Goal: Task Accomplishment & Management: Manage account settings

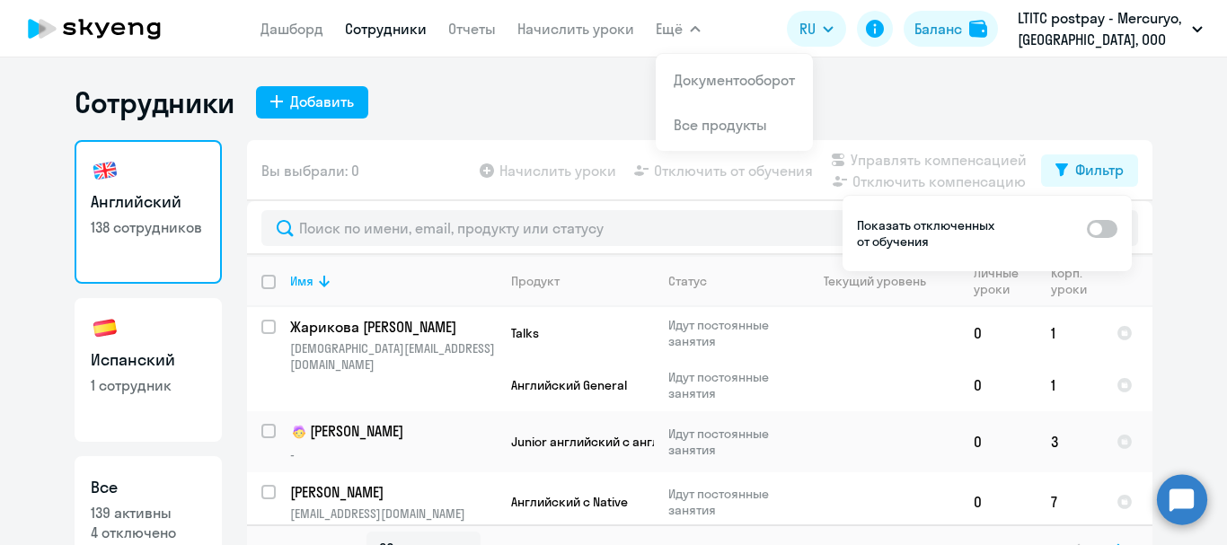
select select "30"
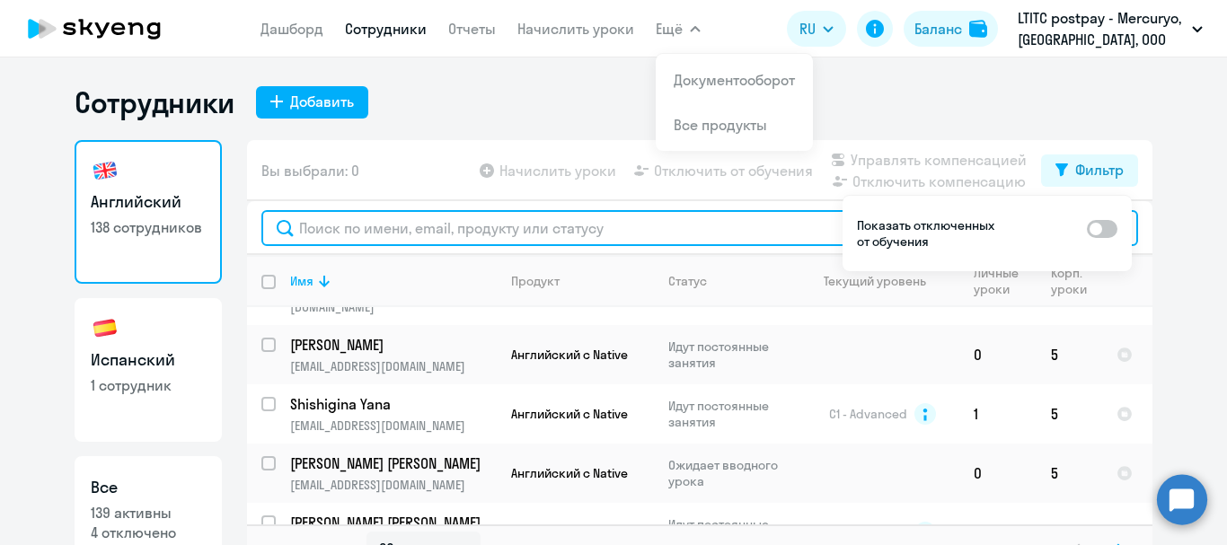
click at [372, 226] on input "text" at bounding box center [699, 228] width 877 height 36
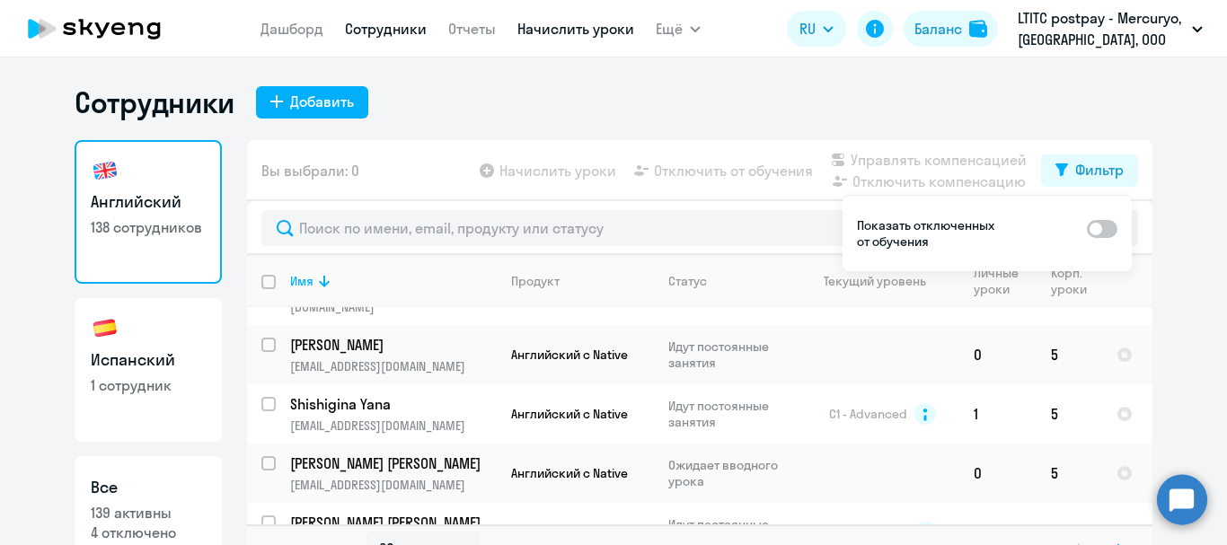
click at [576, 31] on link "Начислить уроки" at bounding box center [575, 29] width 117 height 18
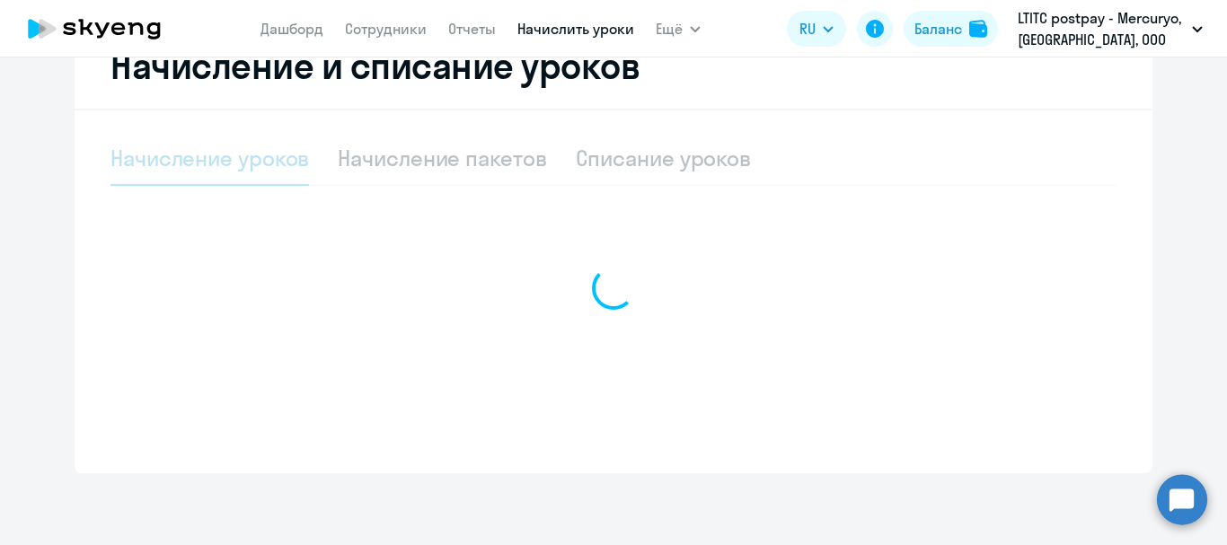
select select "10"
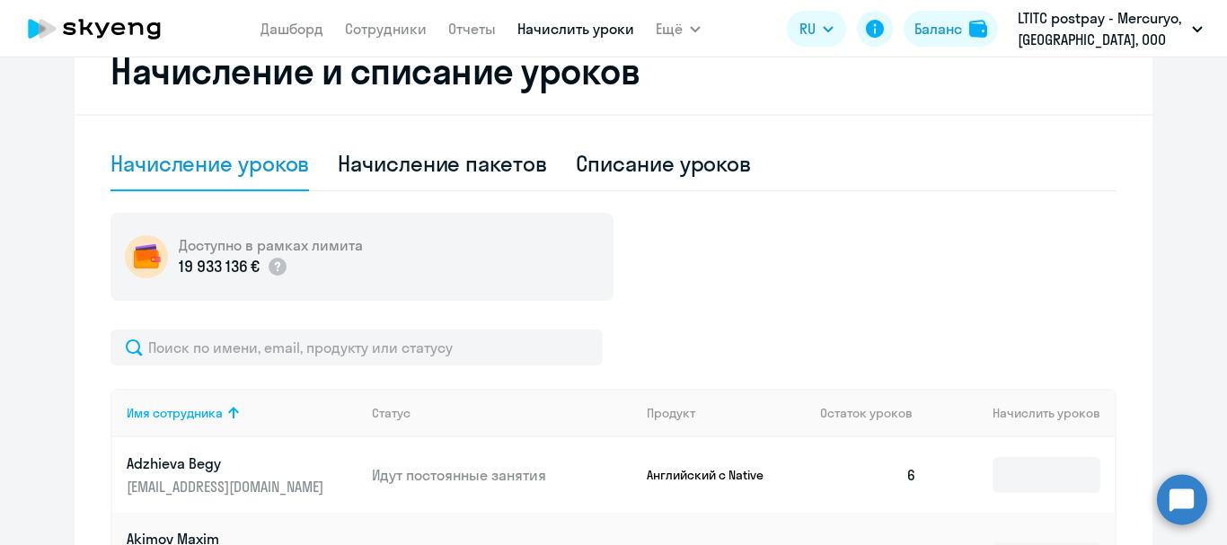
scroll to position [359, 0]
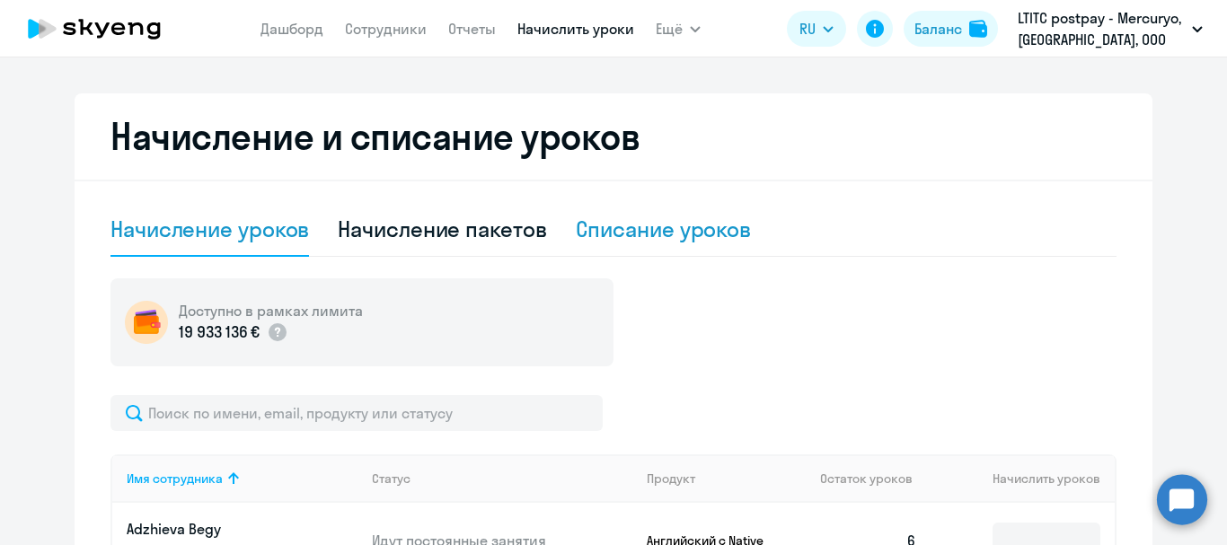
click at [654, 230] on div "Списание уроков" at bounding box center [664, 229] width 176 height 29
select select "10"
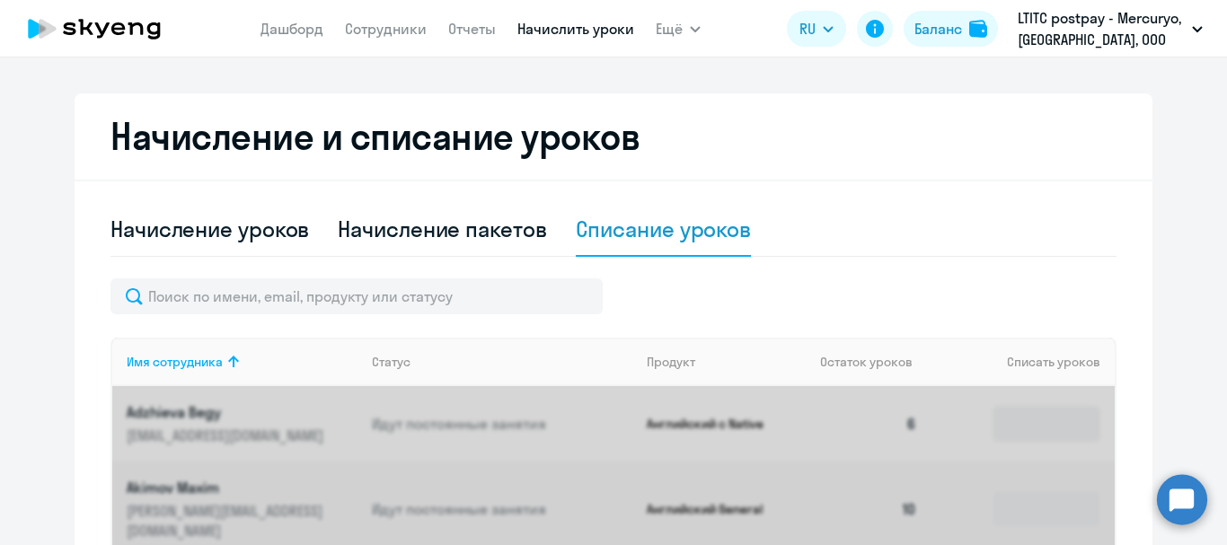
scroll to position [449, 0]
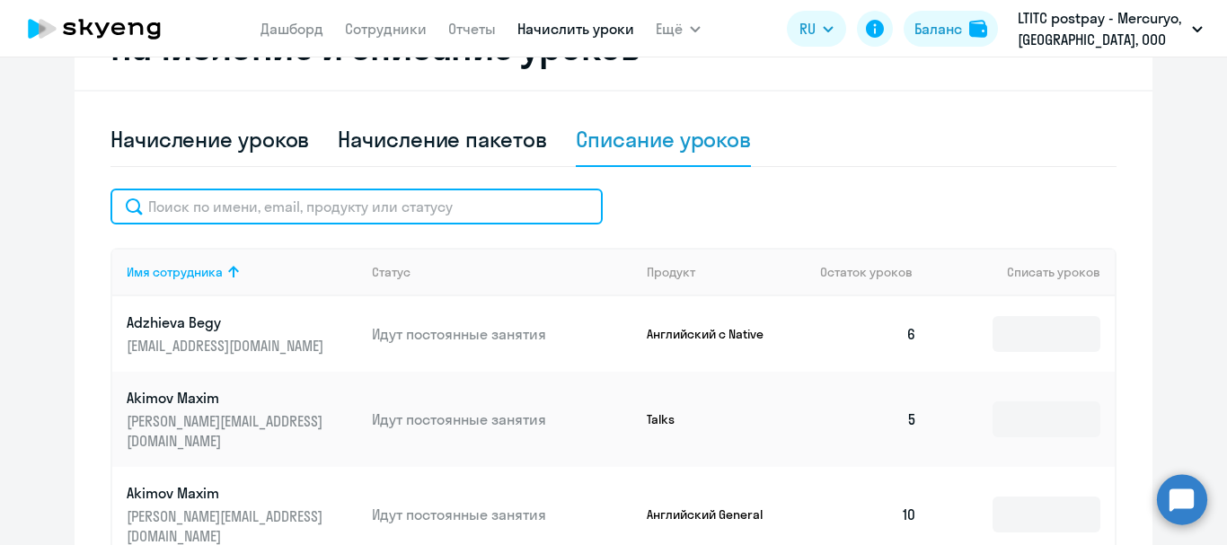
click at [359, 209] on input "text" at bounding box center [356, 207] width 492 height 36
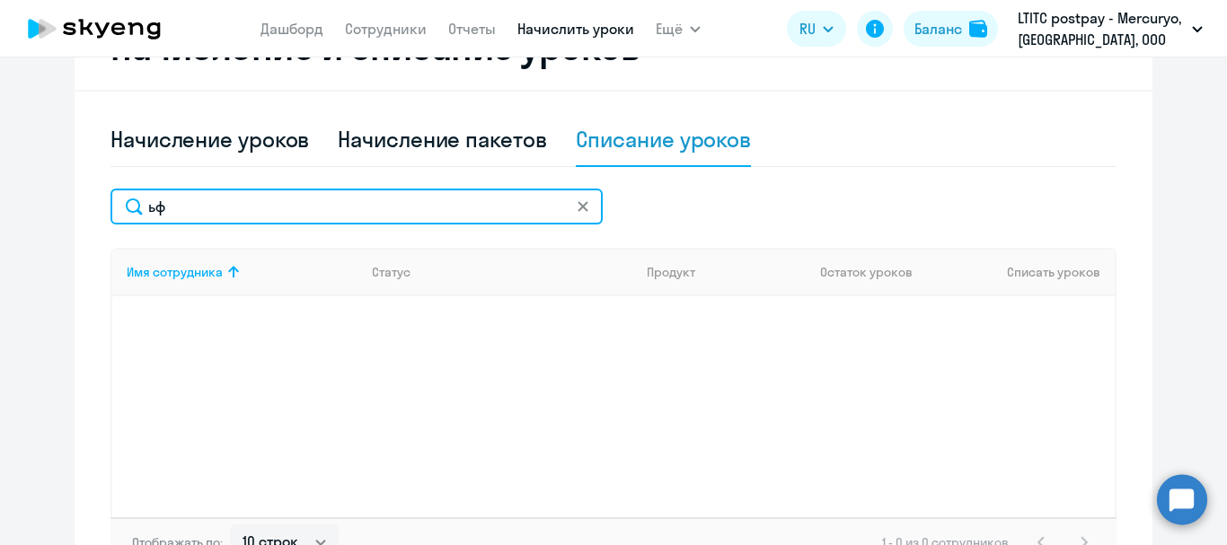
type input "ь"
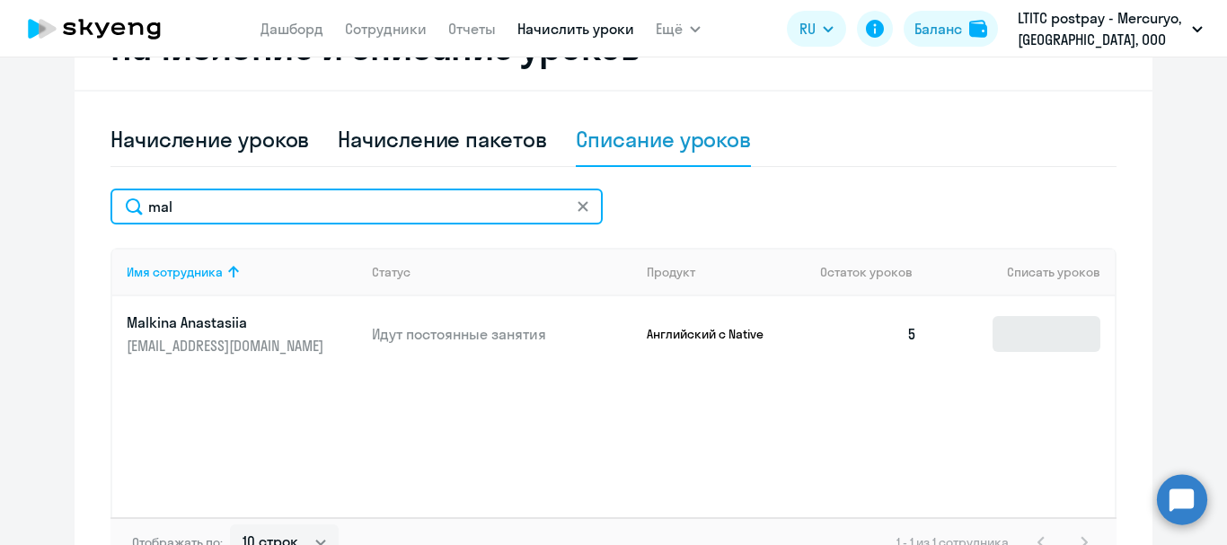
type input "mal"
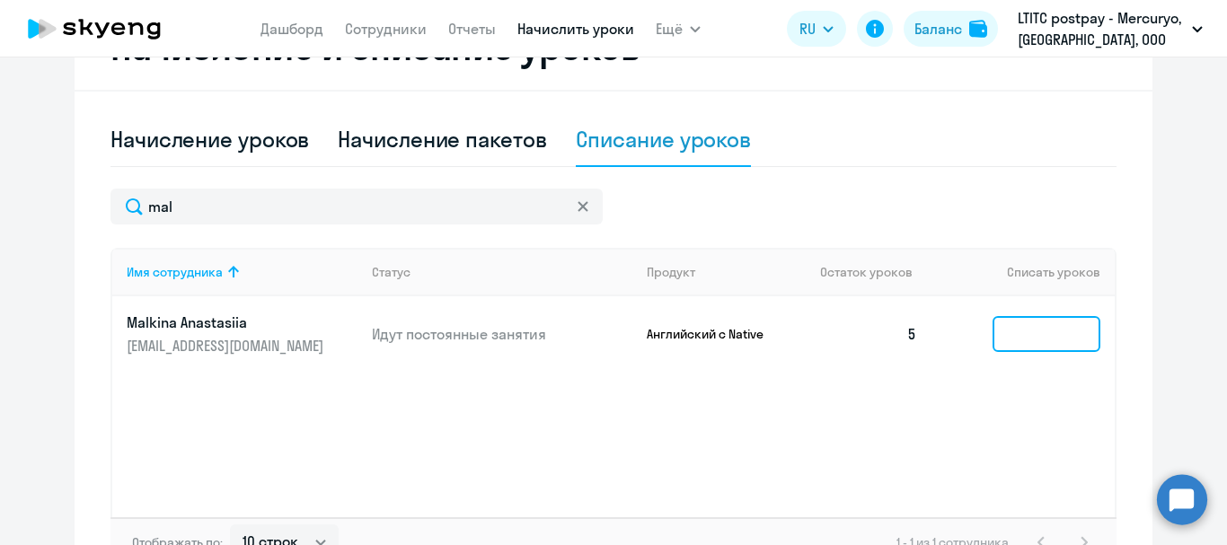
click at [1028, 328] on input at bounding box center [1047, 334] width 108 height 36
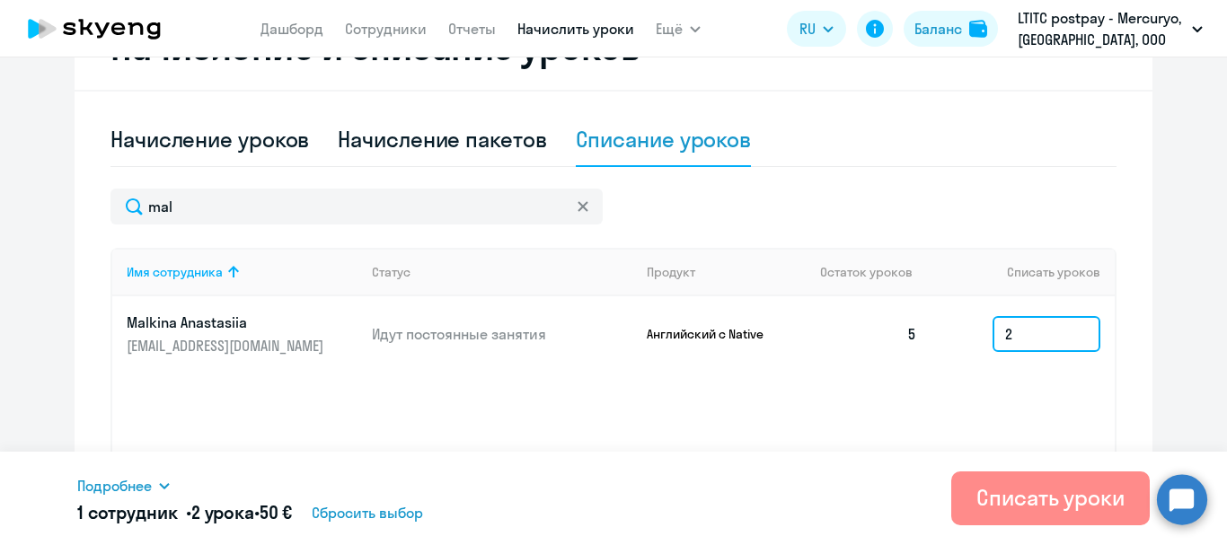
type input "2"
click at [1054, 487] on div "Списать уроки" at bounding box center [1050, 497] width 148 height 29
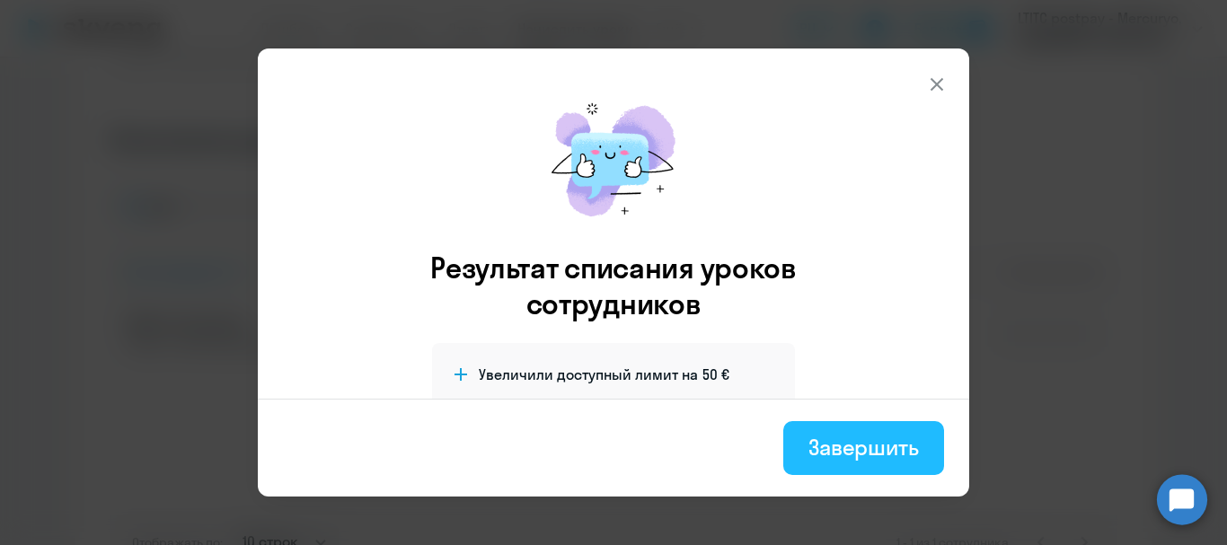
click at [845, 462] on button "Завершить" at bounding box center [863, 448] width 161 height 54
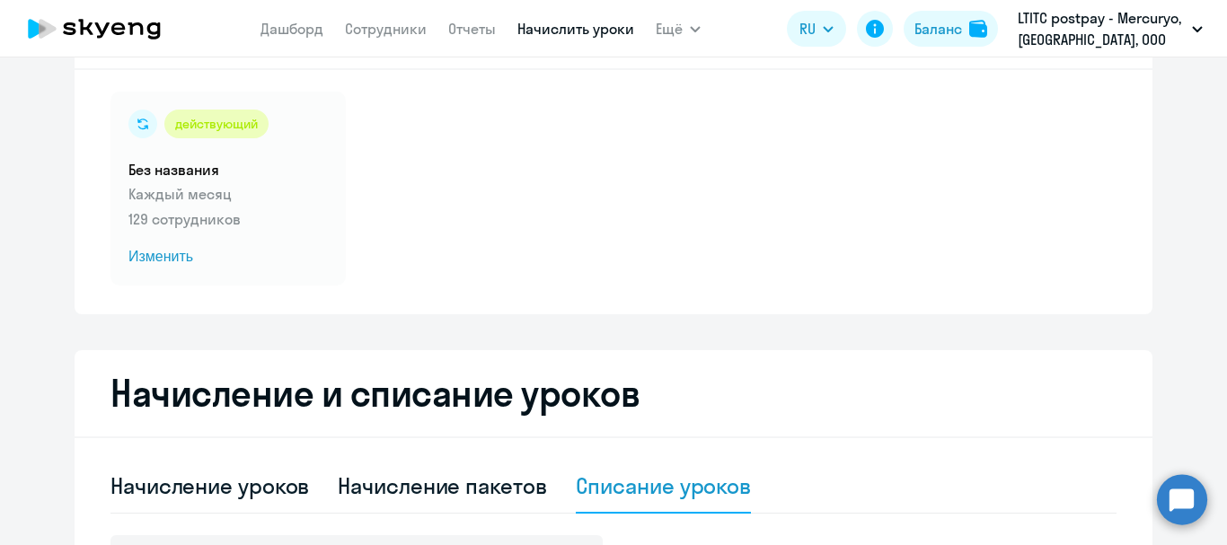
scroll to position [0, 0]
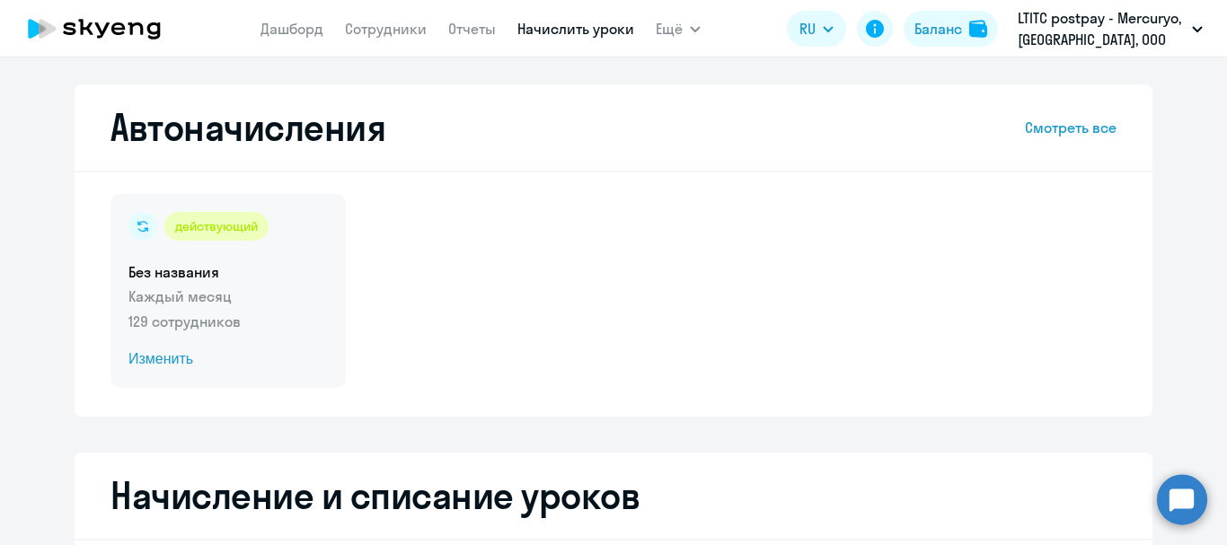
click at [135, 356] on span "Изменить" at bounding box center [227, 360] width 199 height 22
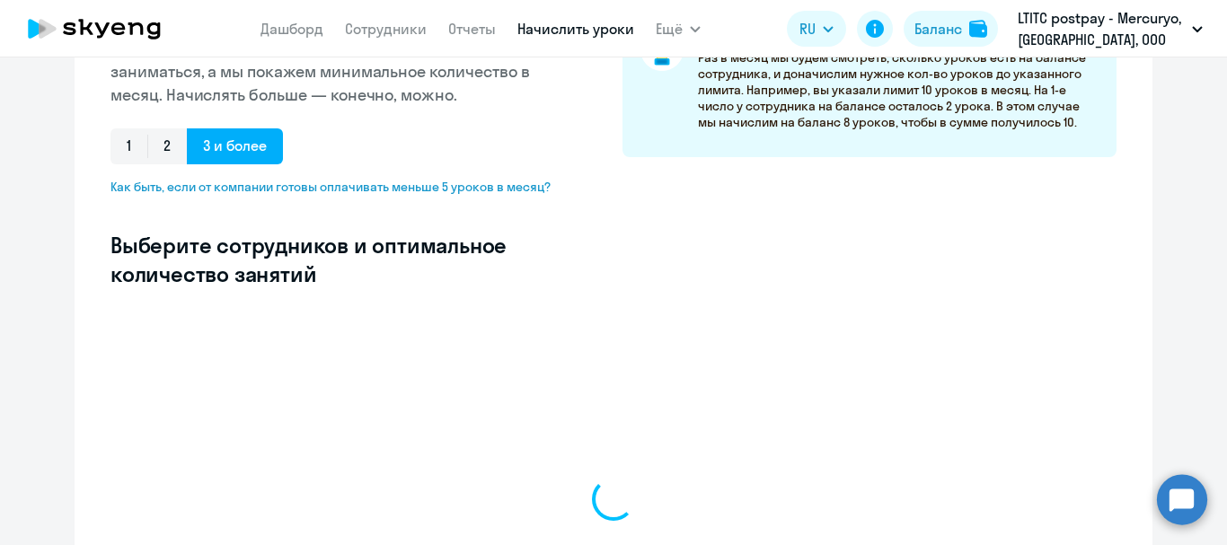
select select "10"
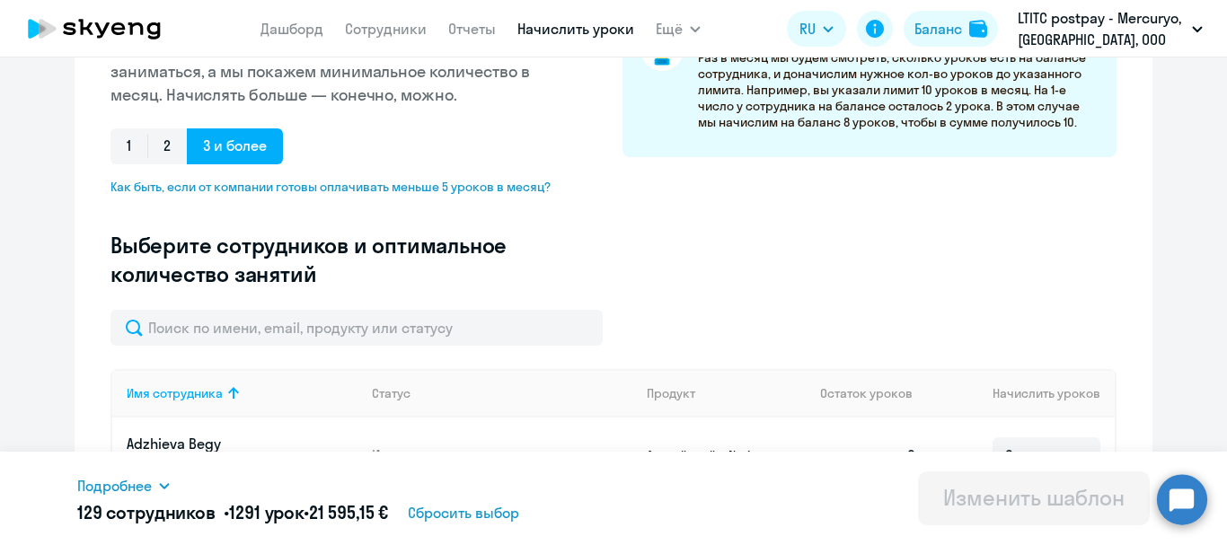
scroll to position [359, 0]
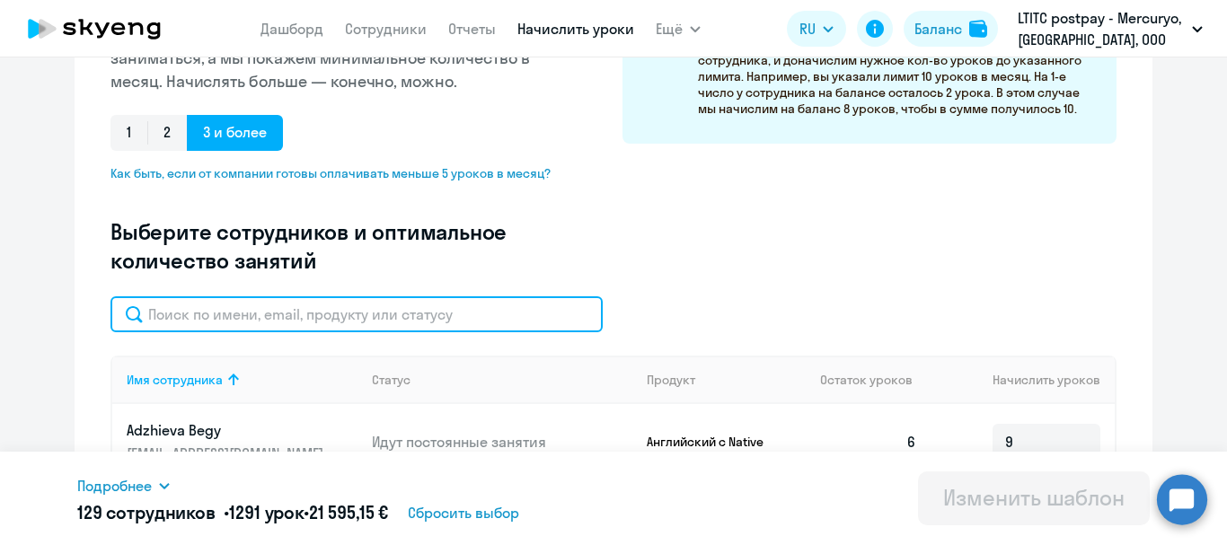
click at [365, 319] on input "text" at bounding box center [356, 314] width 492 height 36
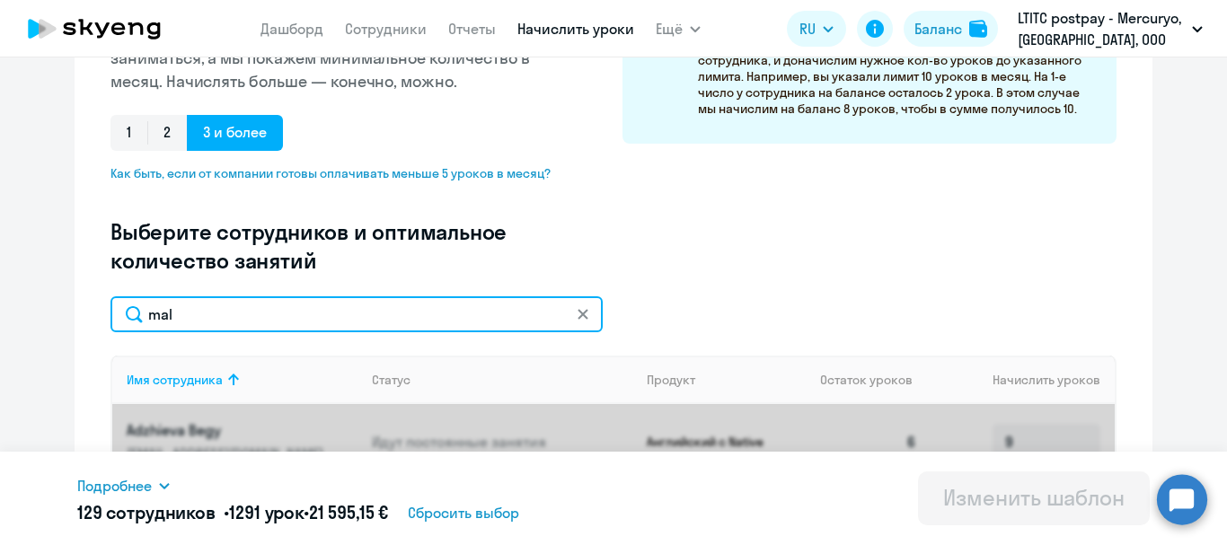
type input "malk"
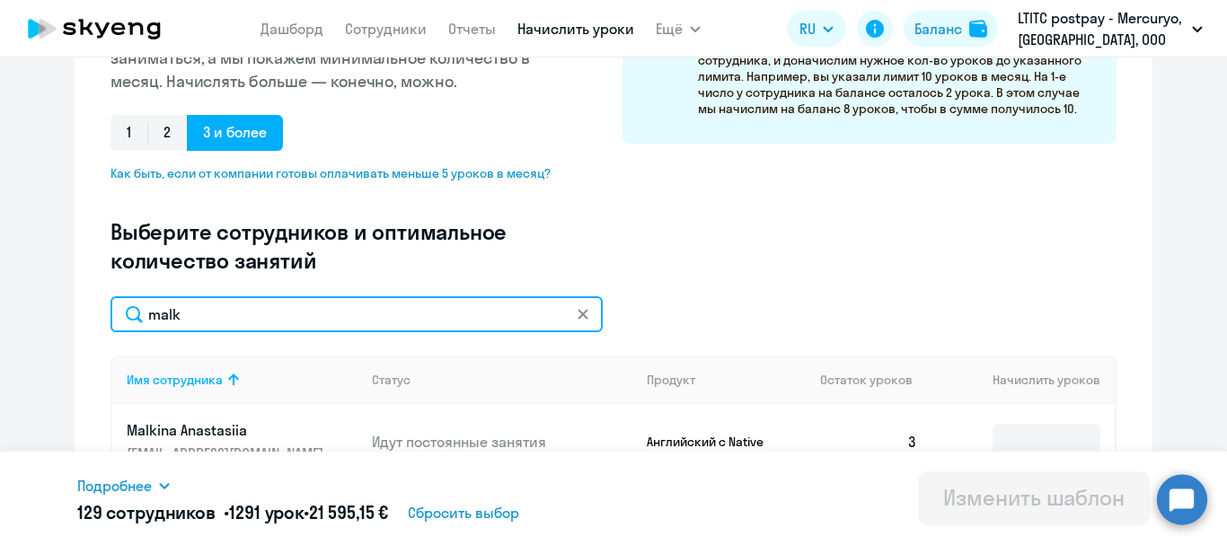
type input "9"
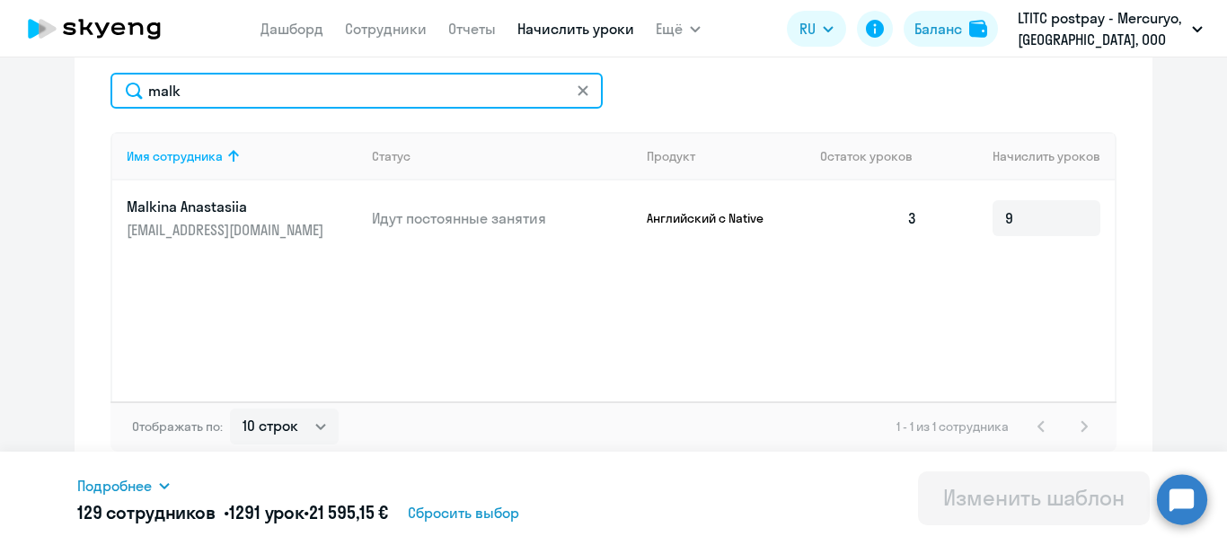
scroll to position [590, 0]
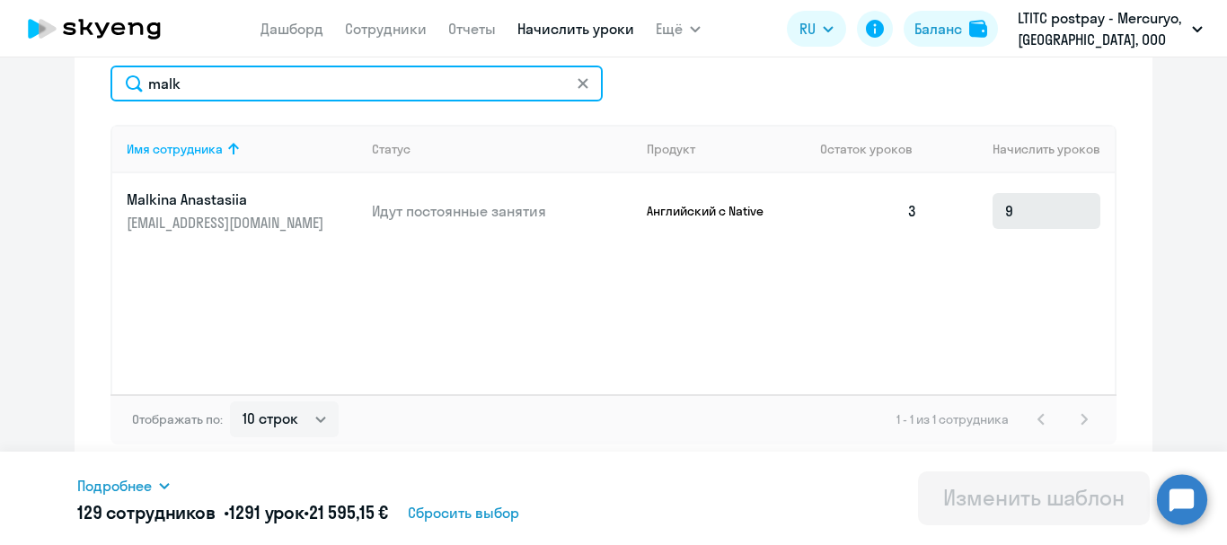
type input "malk"
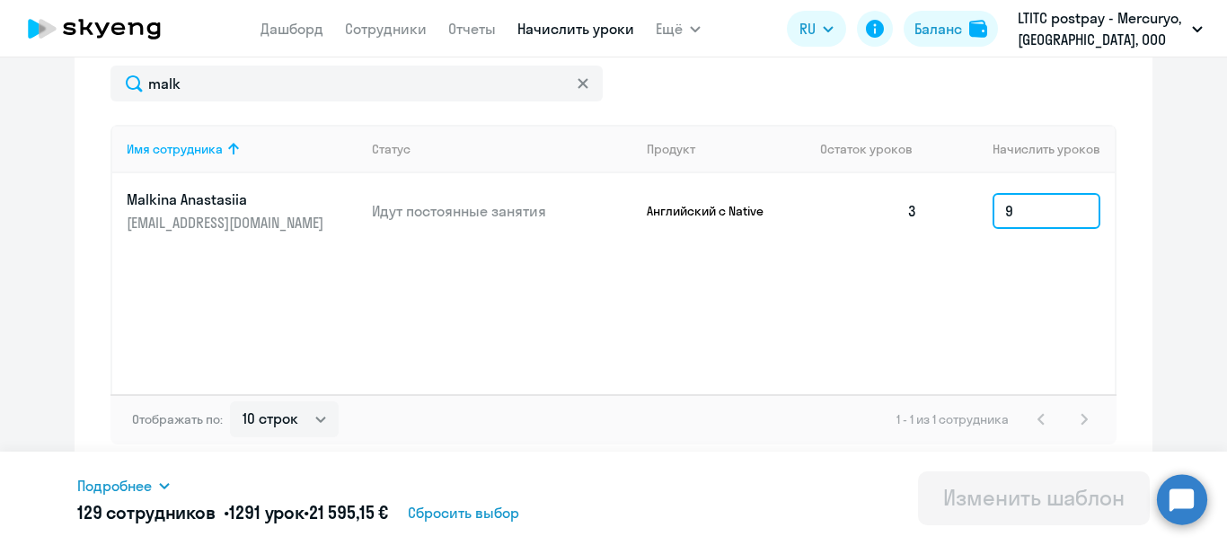
click at [1045, 204] on input "9" at bounding box center [1047, 211] width 108 height 36
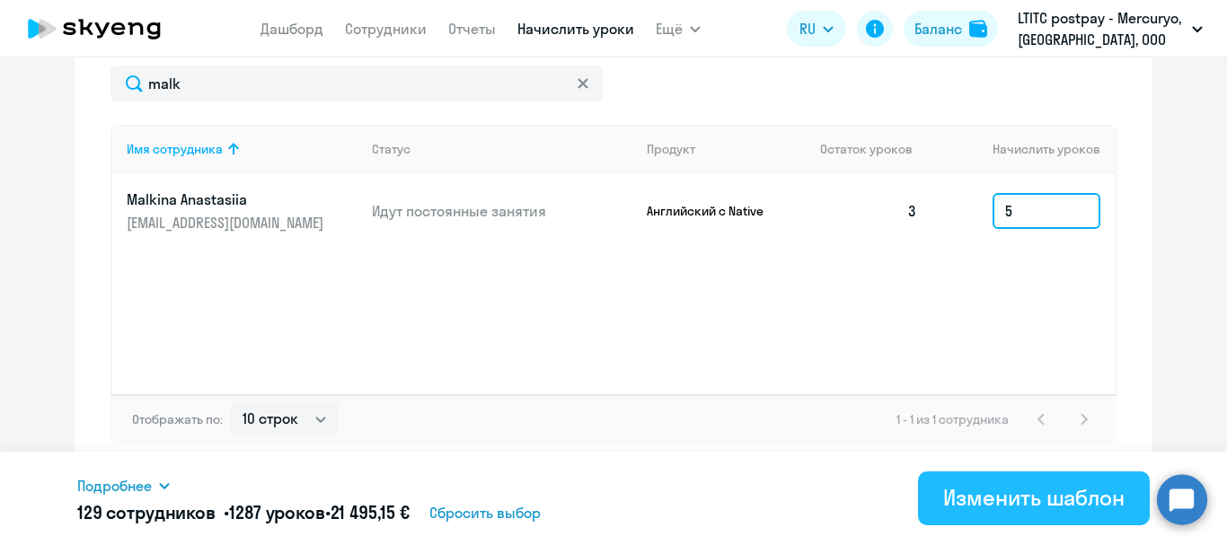
type input "5"
click at [1009, 491] on div "Изменить шаблон" at bounding box center [1033, 497] width 181 height 29
